Goal: Task Accomplishment & Management: Complete application form

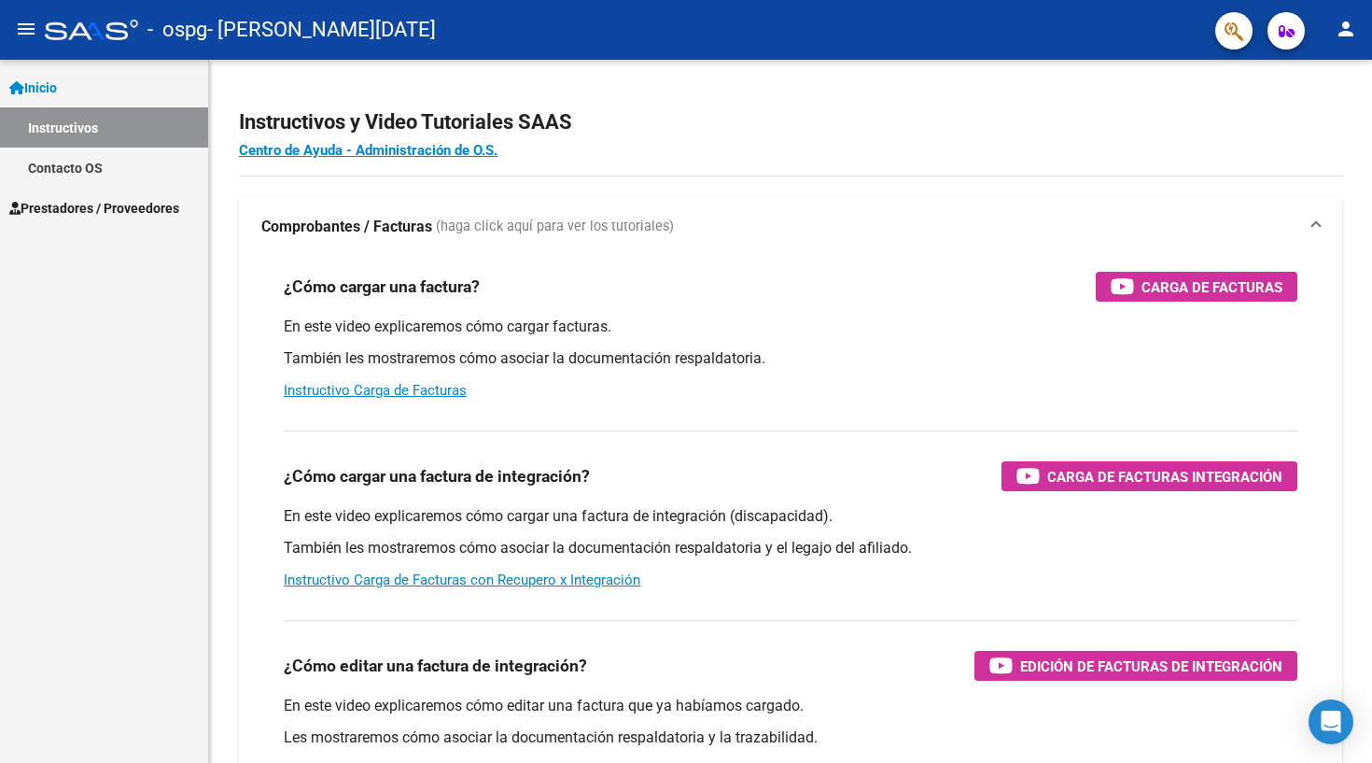
click at [168, 199] on span "Prestadores / Proveedores" at bounding box center [94, 208] width 170 height 21
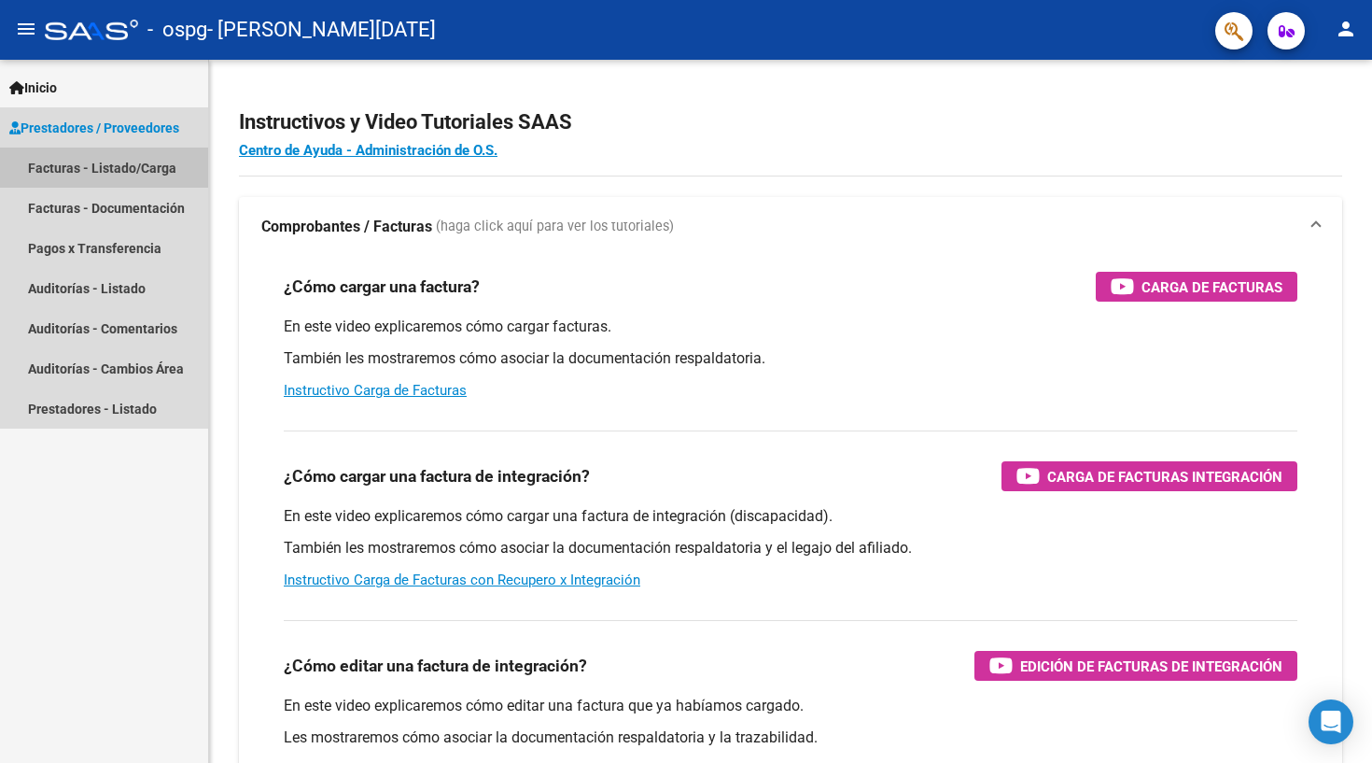
click at [161, 170] on link "Facturas - Listado/Carga" at bounding box center [104, 168] width 208 height 40
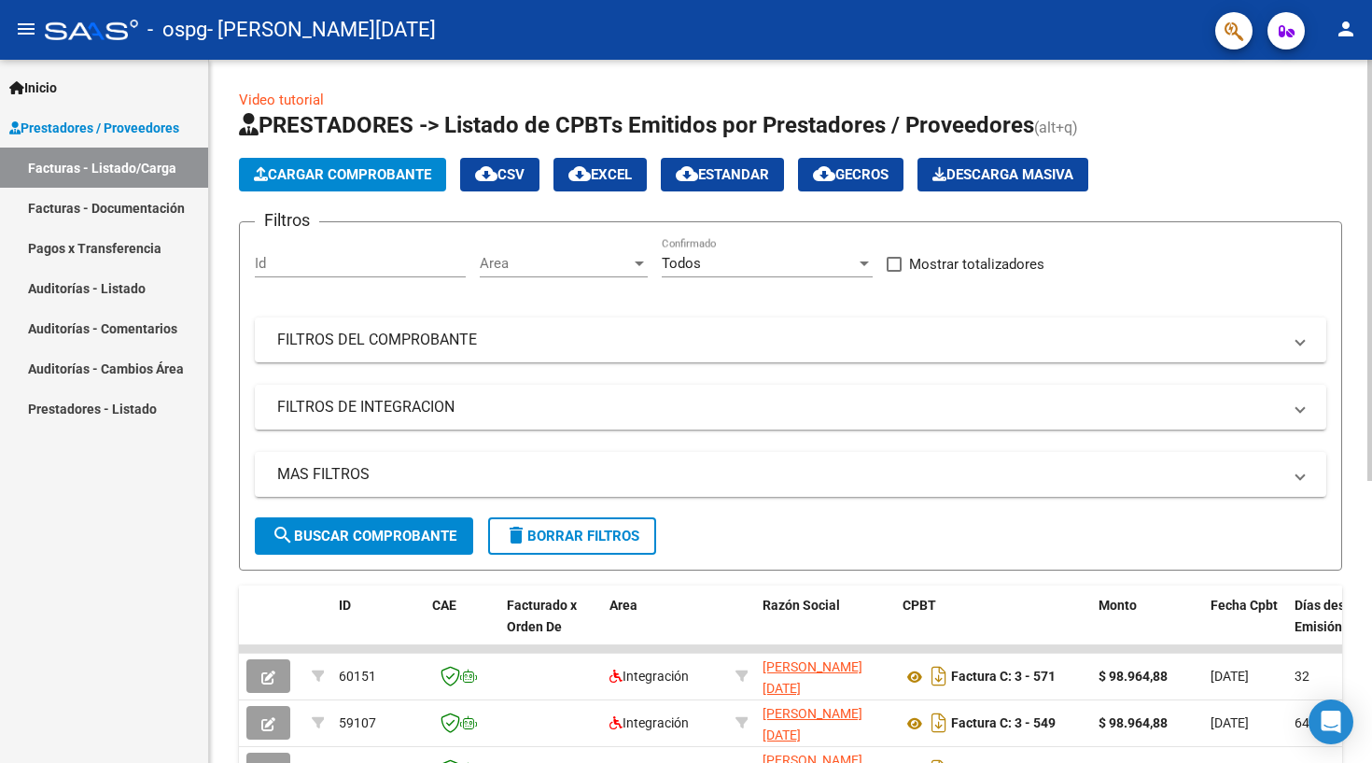
click at [344, 184] on button "Cargar Comprobante" at bounding box center [342, 175] width 207 height 34
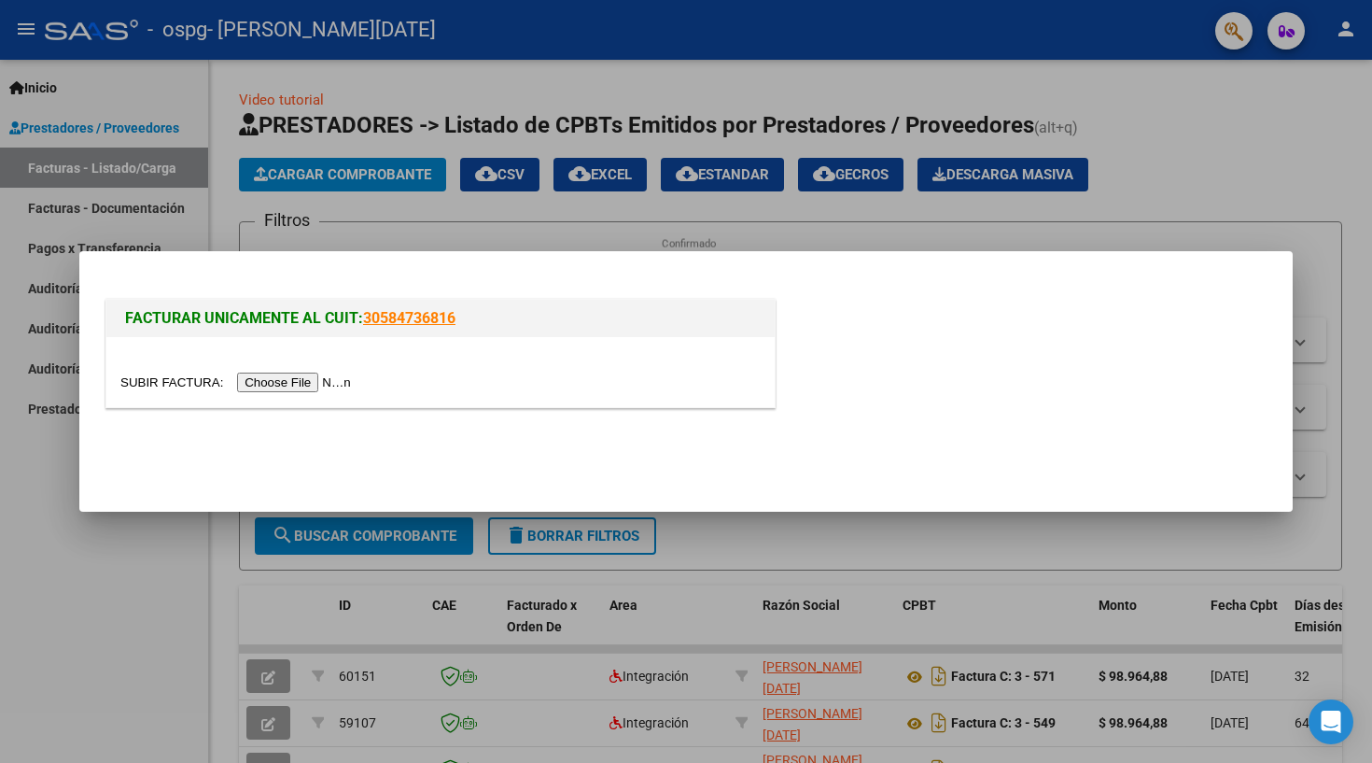
click at [297, 383] on input "file" at bounding box center [238, 382] width 236 height 20
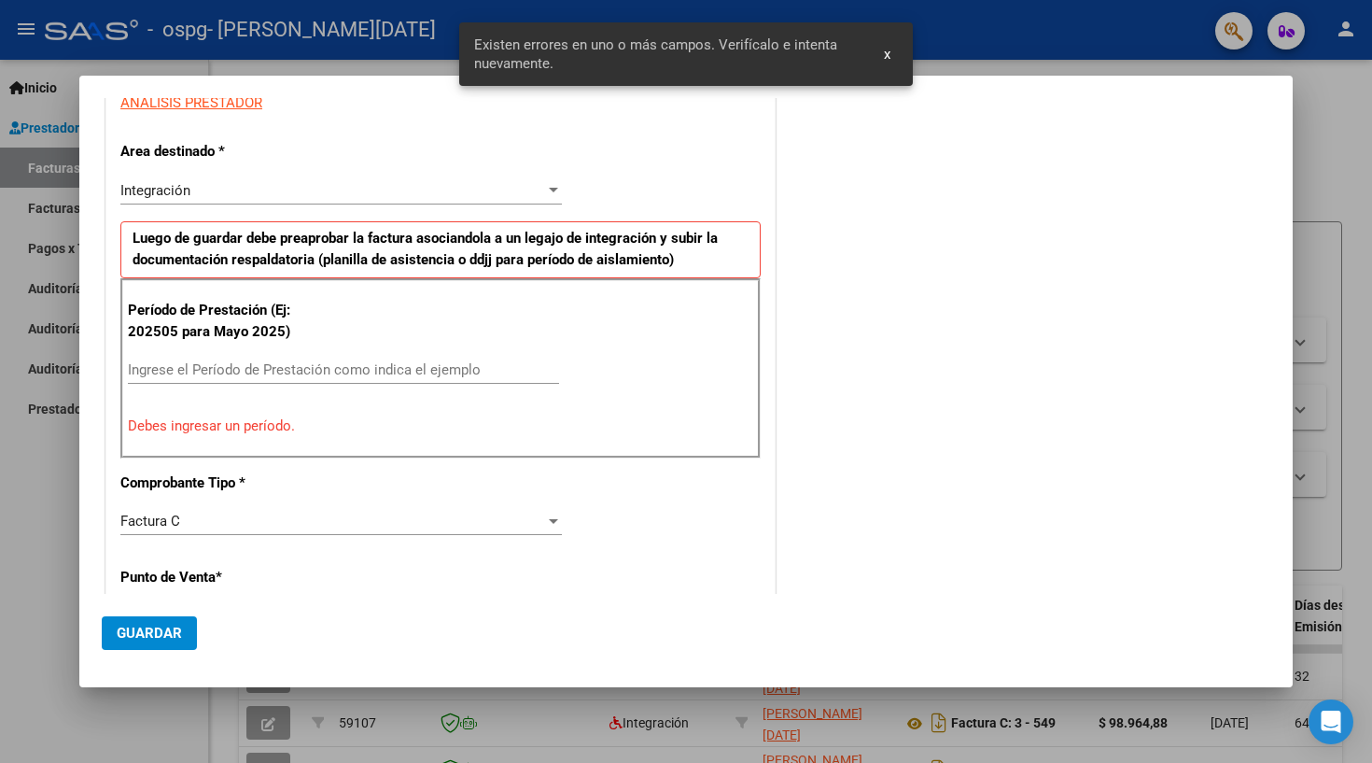
scroll to position [363, 0]
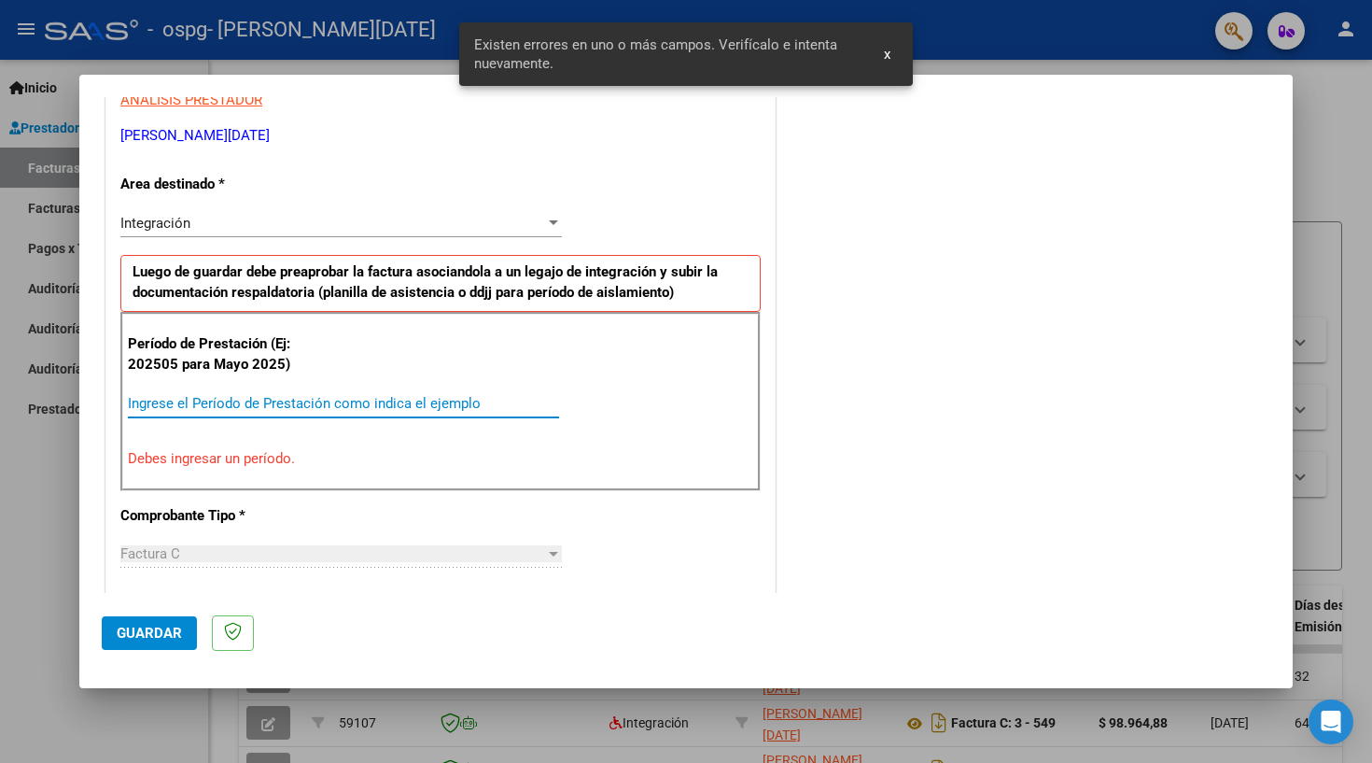
click at [376, 403] on input "Ingrese el Período de Prestación como indica el ejemplo" at bounding box center [343, 403] width 431 height 17
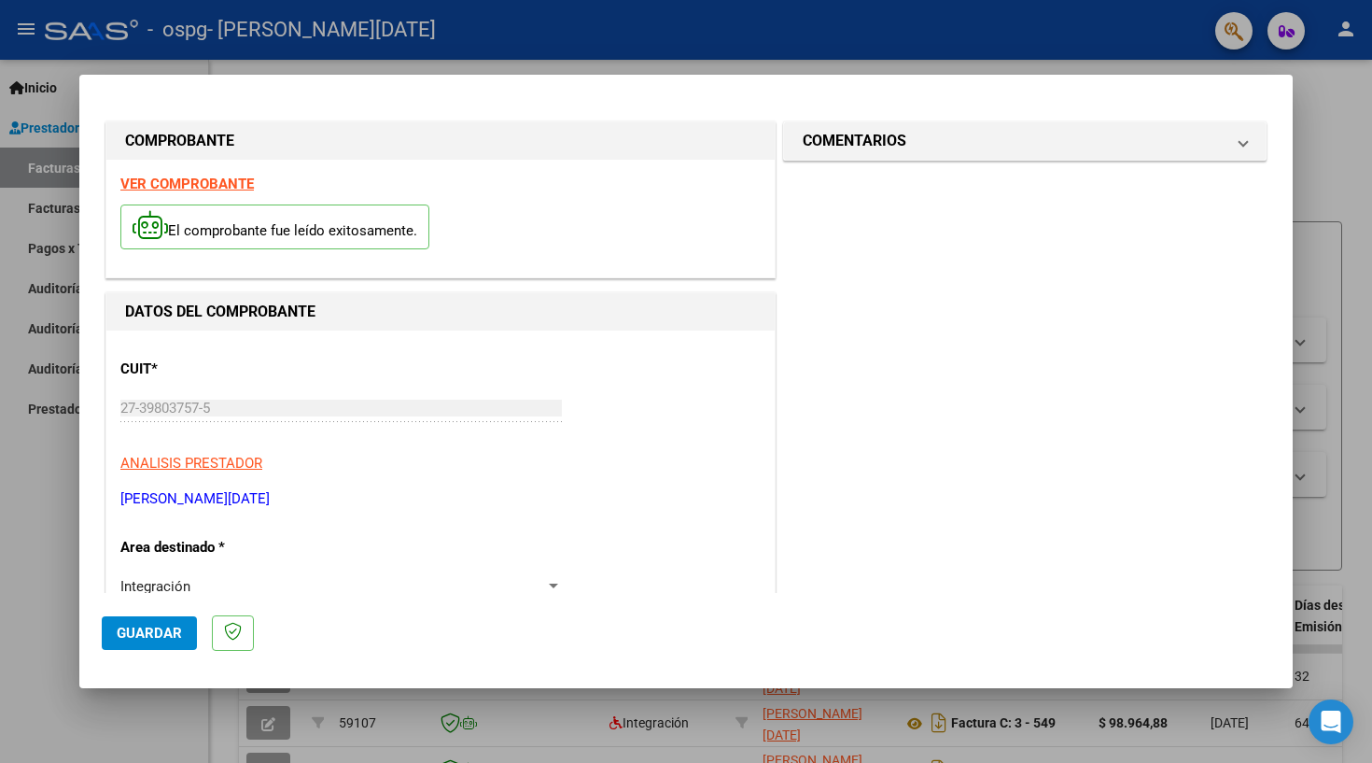
scroll to position [0, 0]
type input "202508"
click at [128, 641] on span "Guardar" at bounding box center [149, 633] width 65 height 17
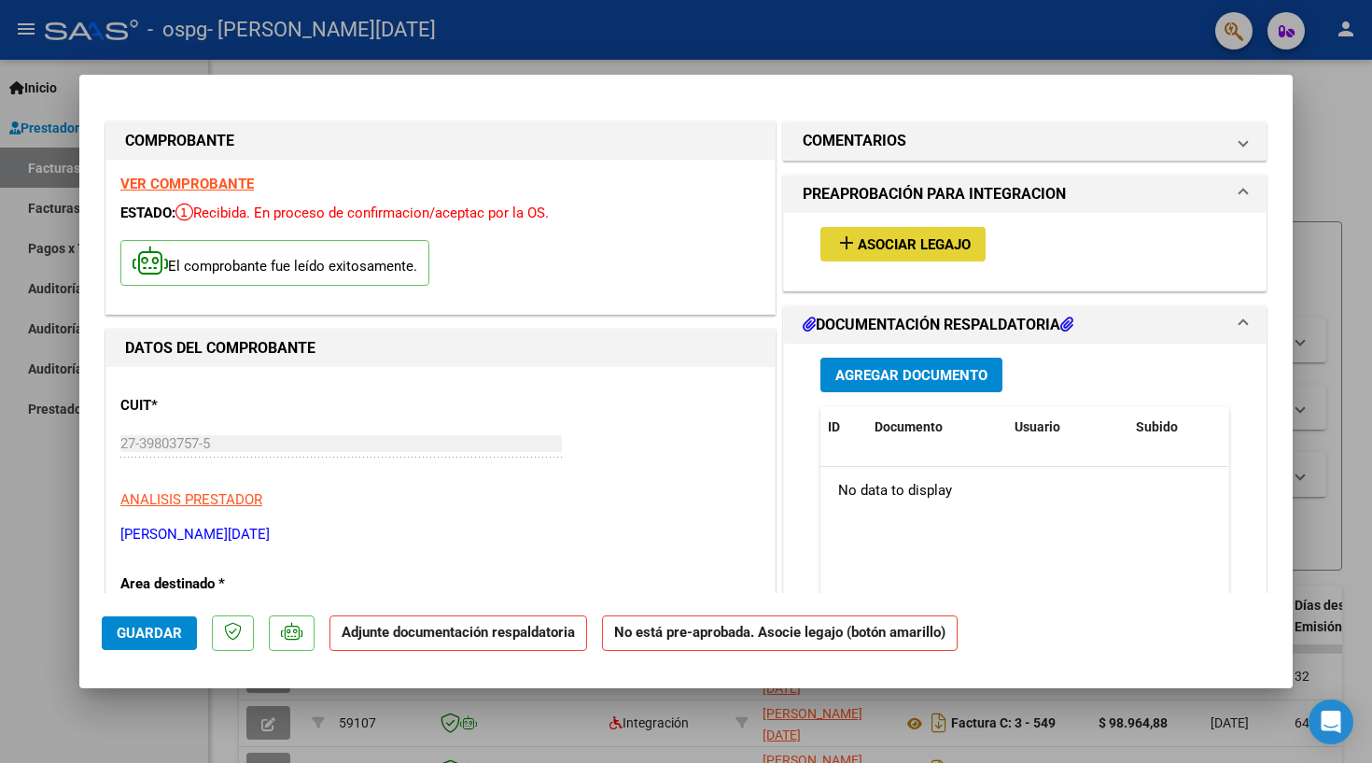
click at [942, 239] on span "Asociar Legajo" at bounding box center [914, 244] width 113 height 17
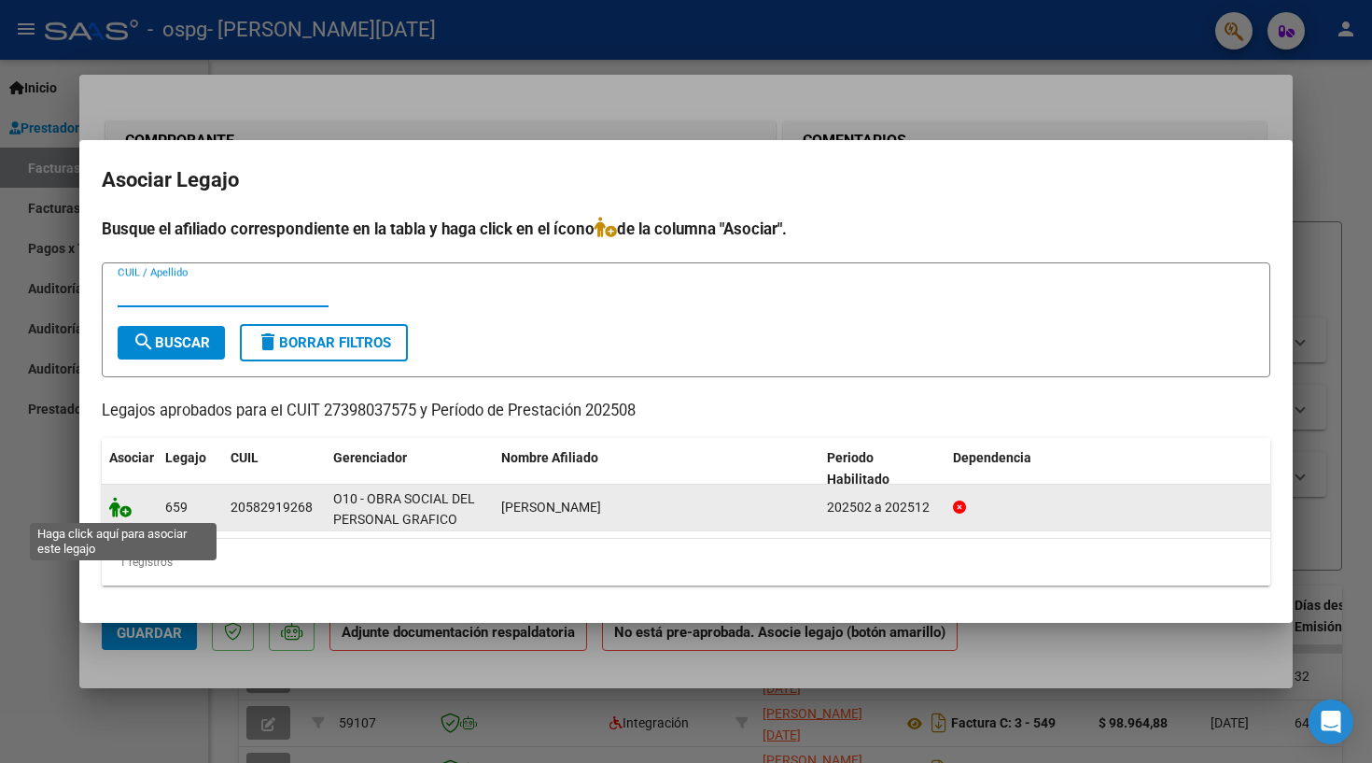
click at [122, 517] on icon at bounding box center [120, 507] width 22 height 21
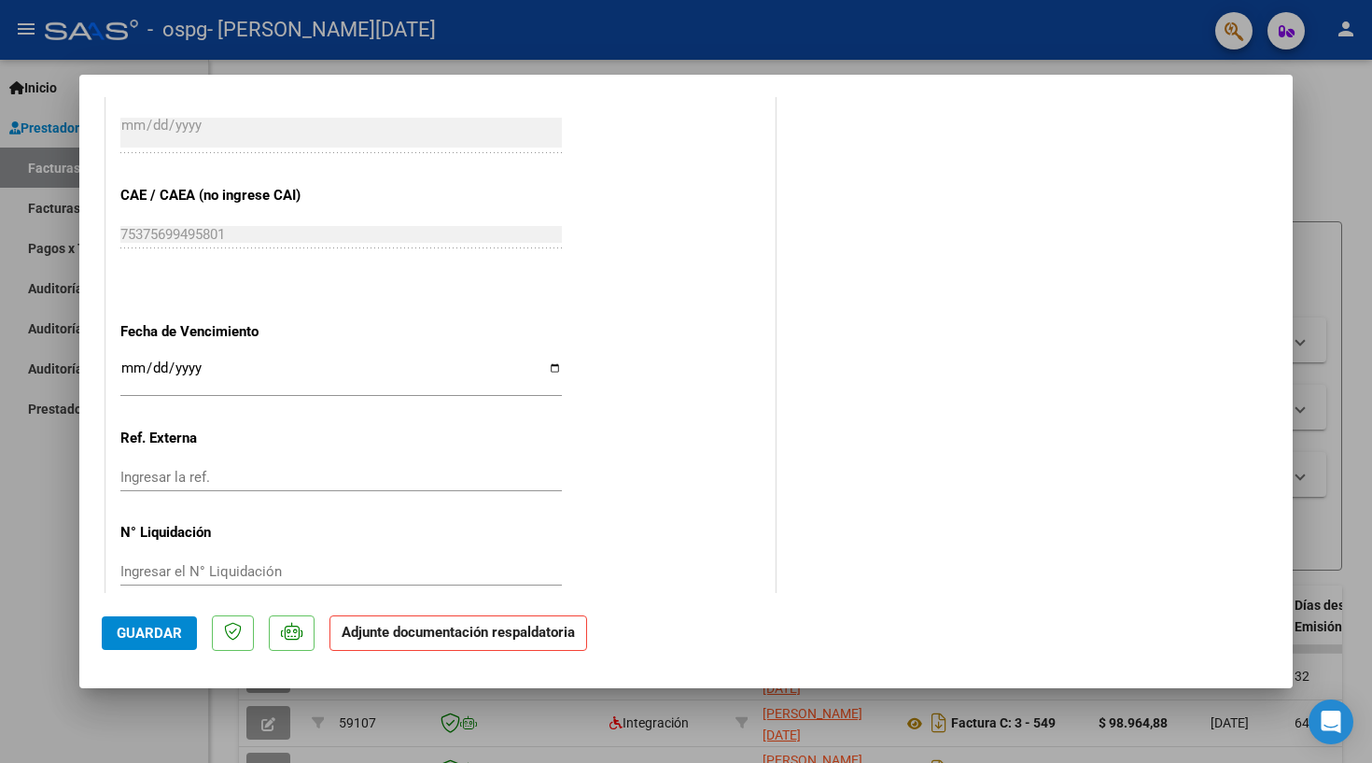
scroll to position [1145, 0]
click at [469, 642] on p "Adjunte documentación respaldatoria" at bounding box center [459, 633] width 258 height 36
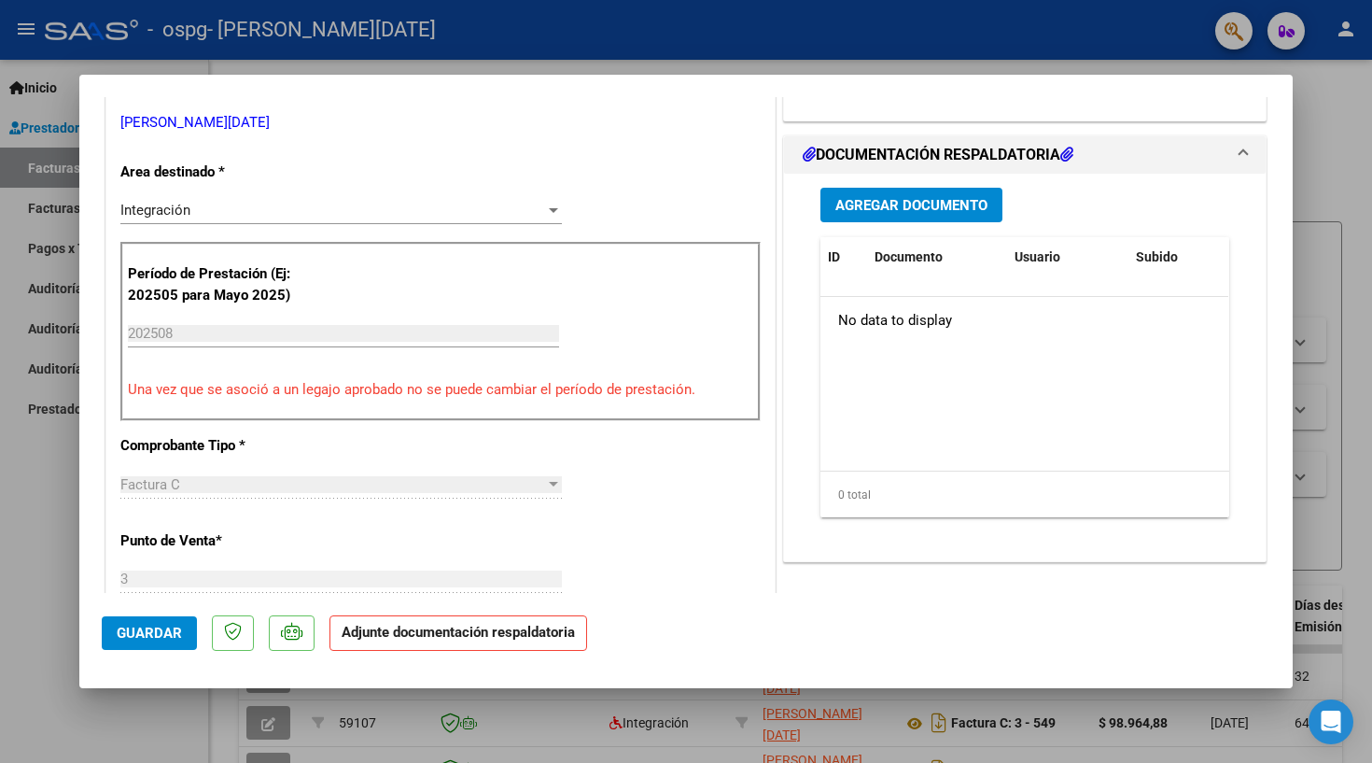
scroll to position [365, 0]
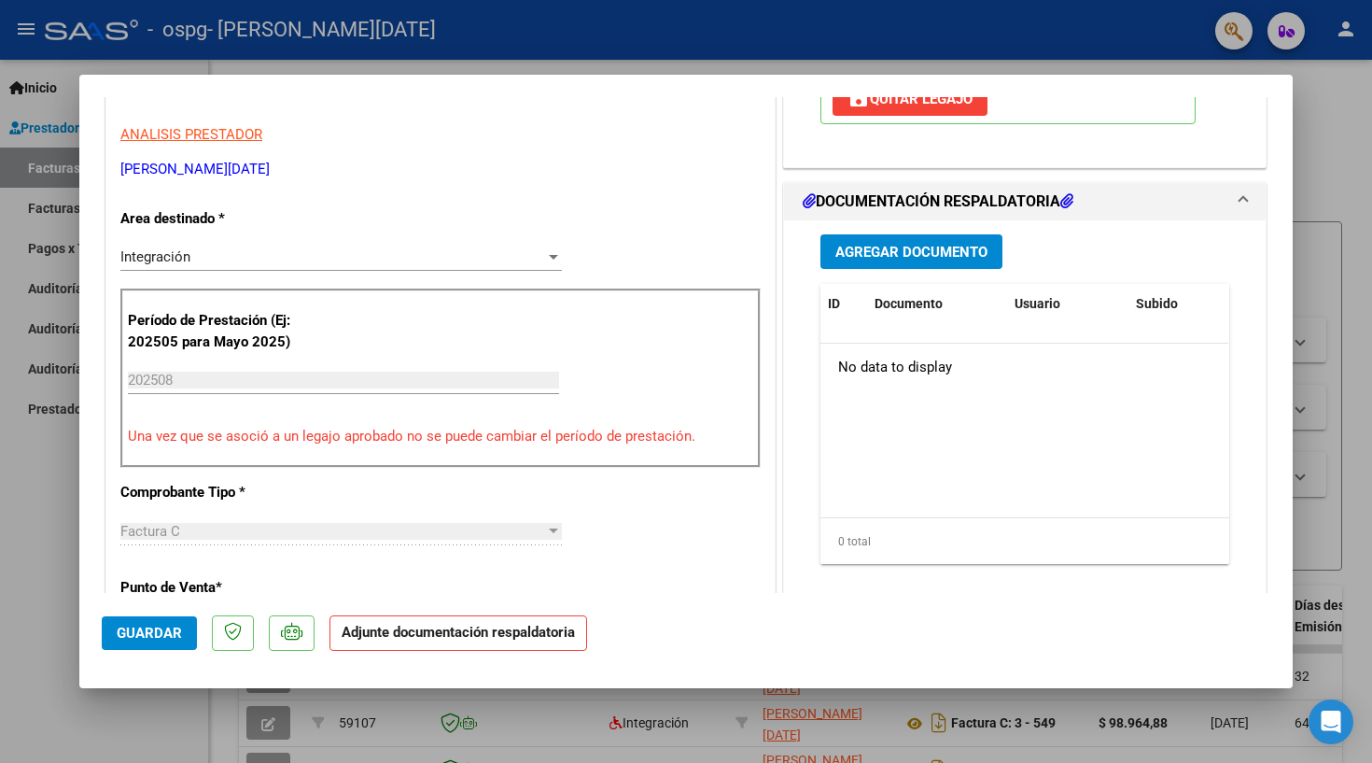
click at [893, 246] on span "Agregar Documento" at bounding box center [912, 252] width 152 height 17
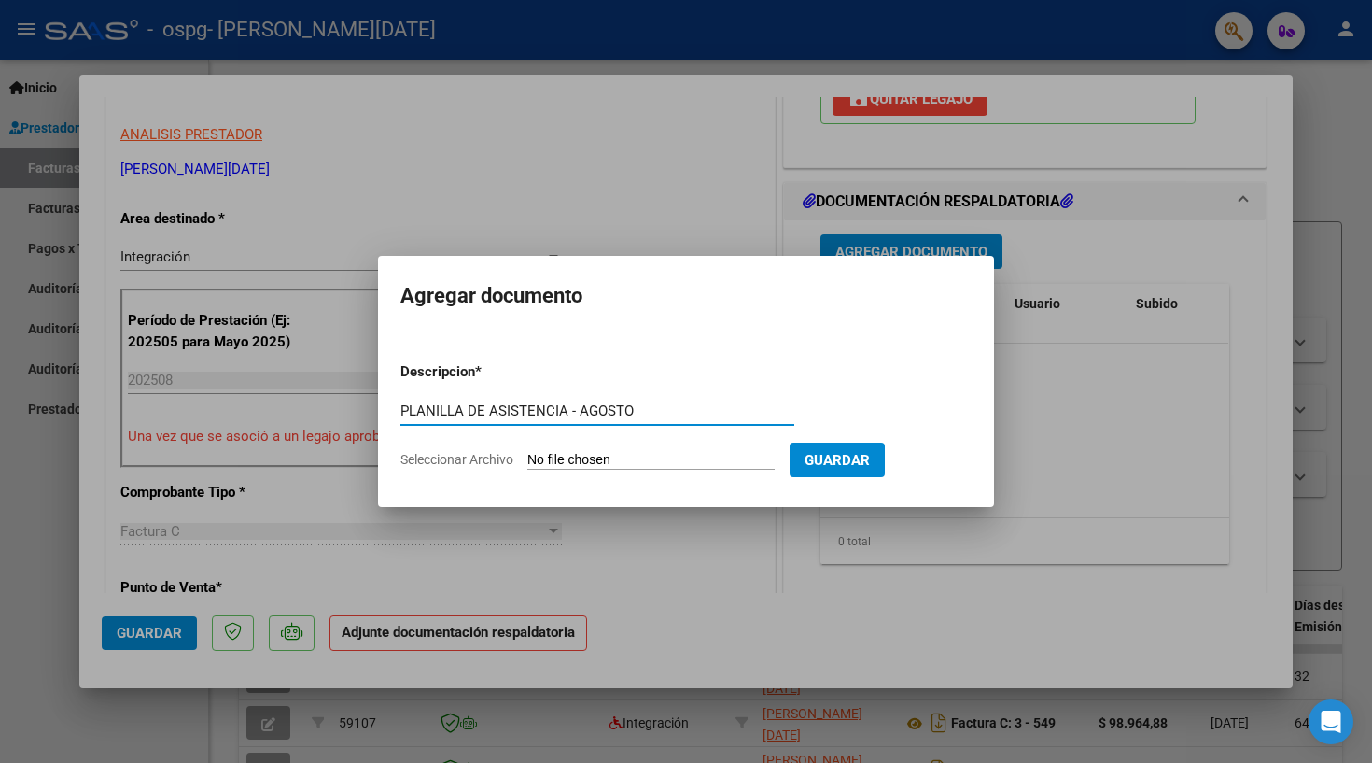
type input "PLANILLA DE ASISTENCIA - AGOSTO"
click at [558, 464] on input "Seleccionar Archivo" at bounding box center [650, 461] width 247 height 18
type input "C:\fakepath\PLANILLA [PERSON_NAME].pdf"
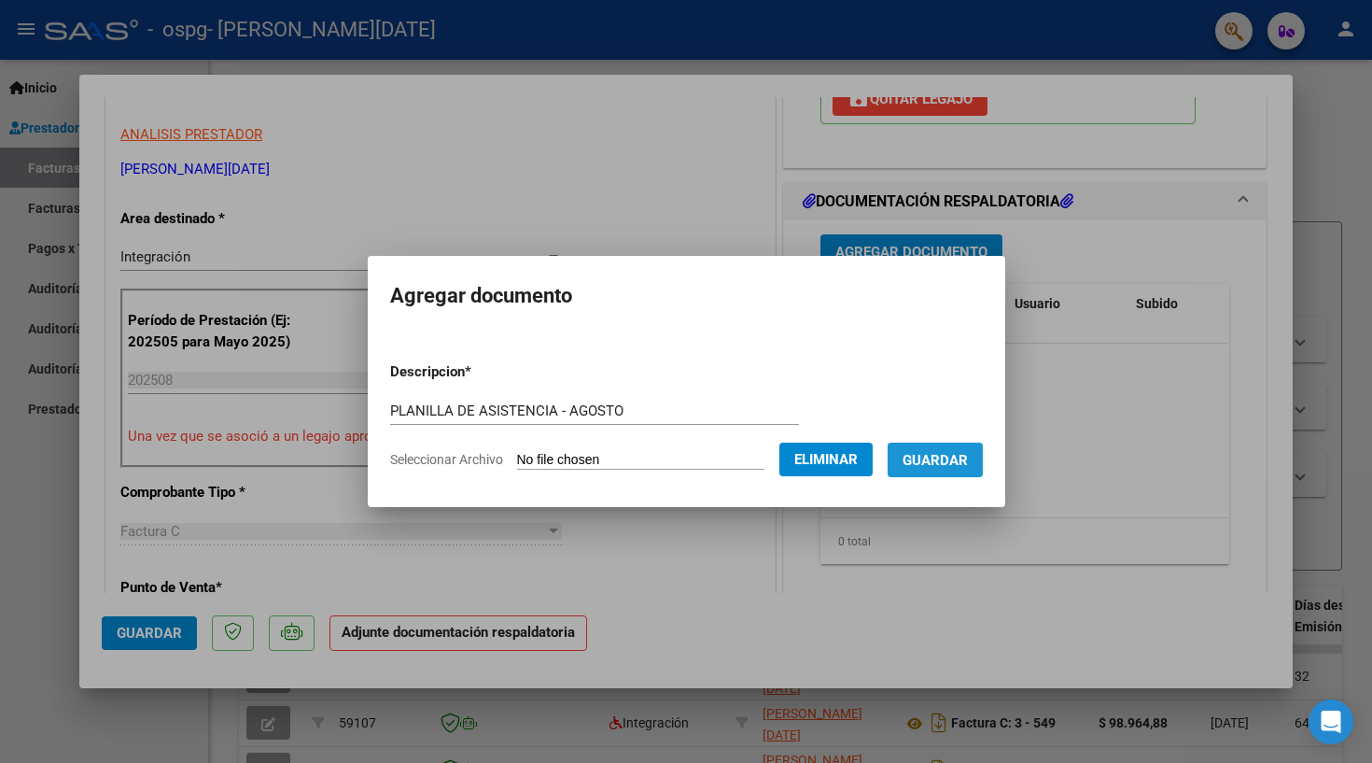
click at [961, 466] on span "Guardar" at bounding box center [935, 460] width 65 height 17
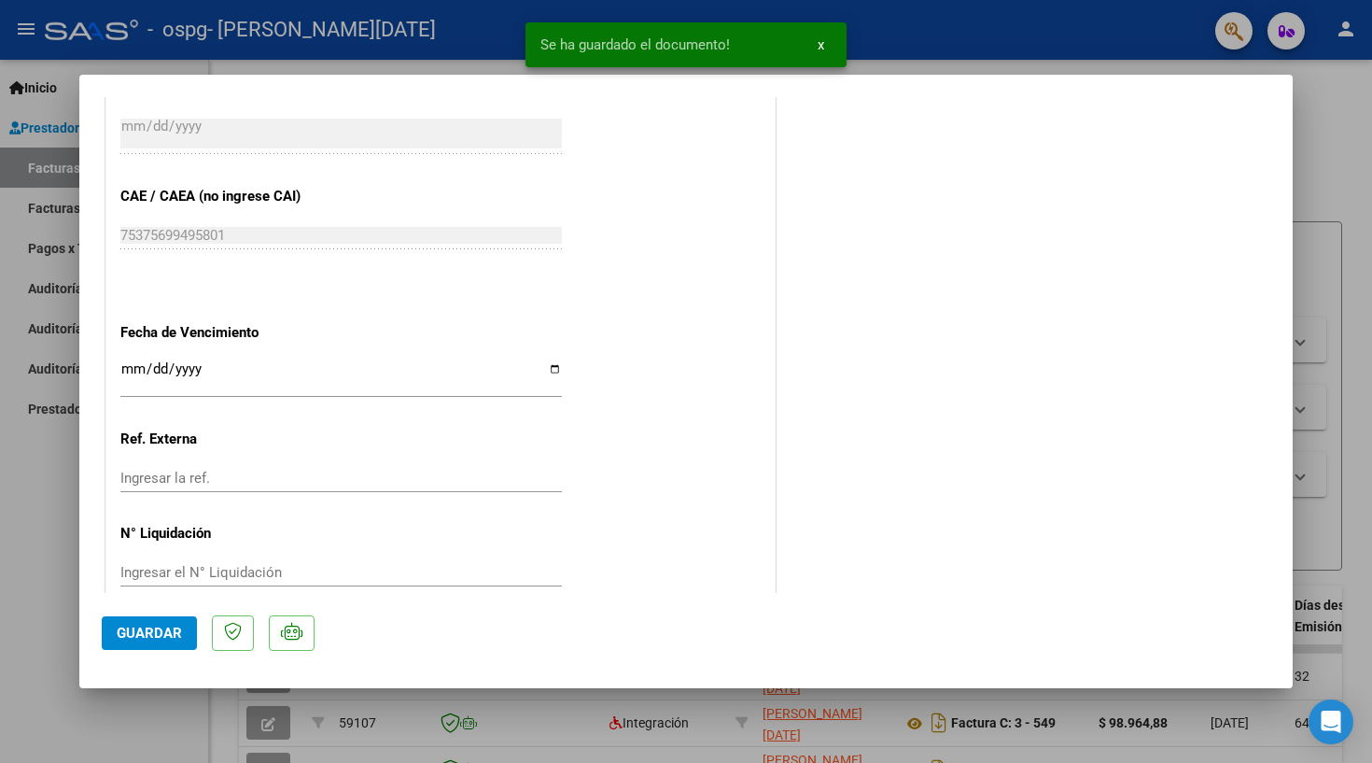
scroll to position [1145, 0]
click at [145, 625] on button "Guardar" at bounding box center [149, 633] width 95 height 34
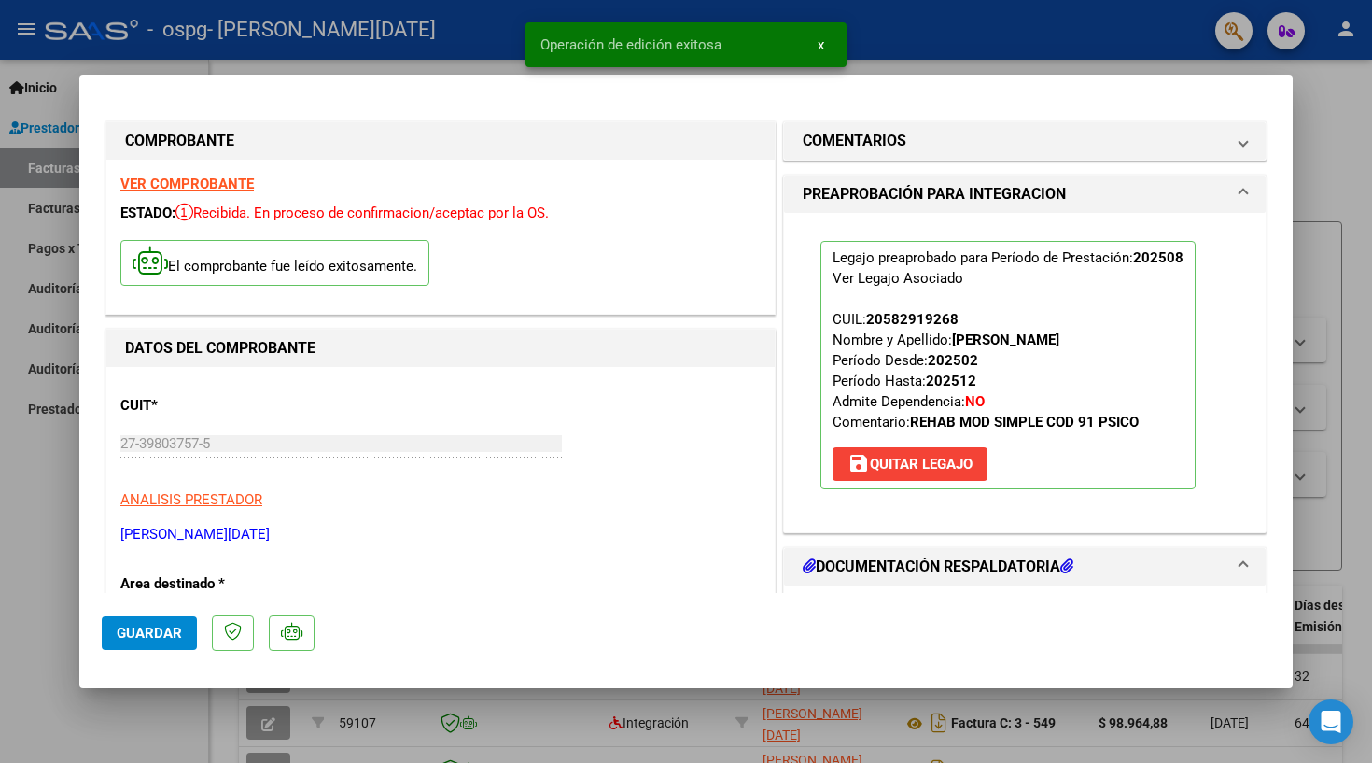
scroll to position [0, 0]
click at [30, 439] on div at bounding box center [686, 381] width 1372 height 763
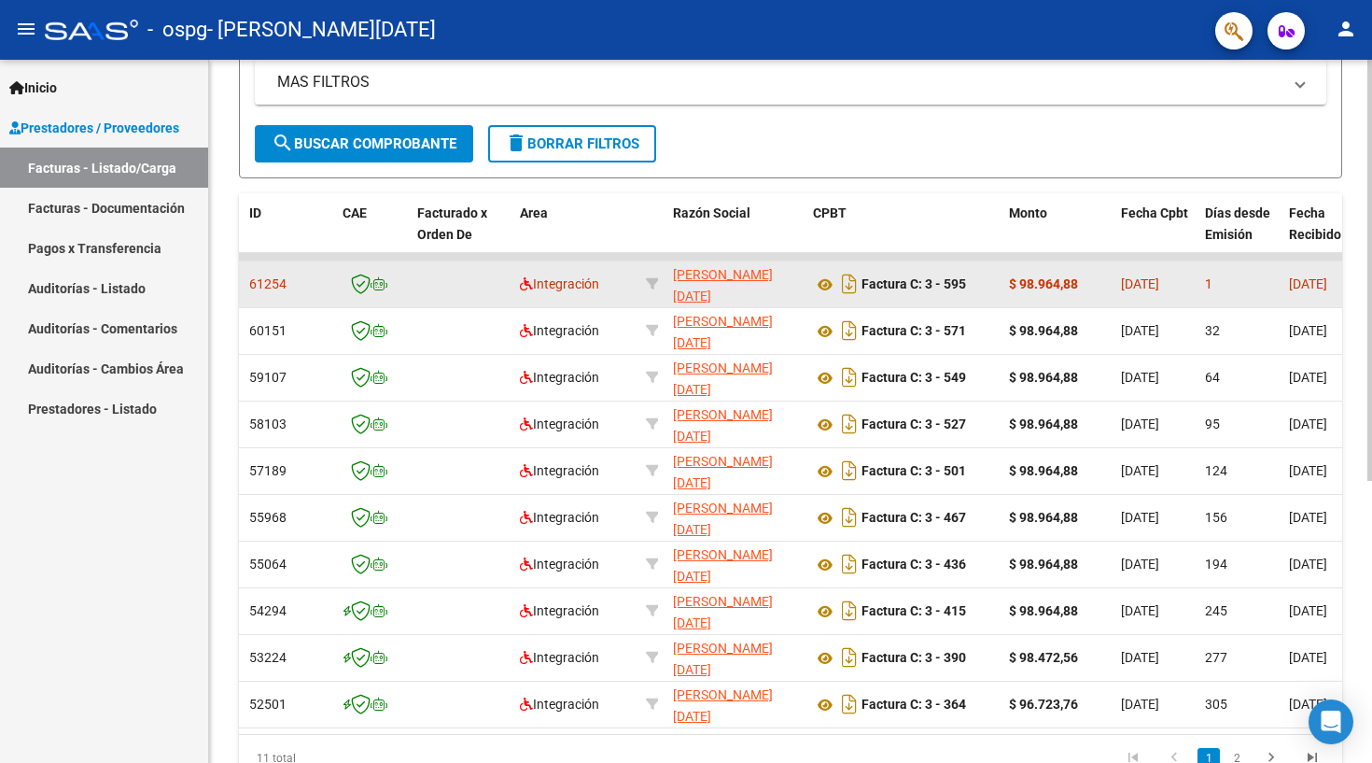
scroll to position [397, 0]
